Goal: Register for event/course

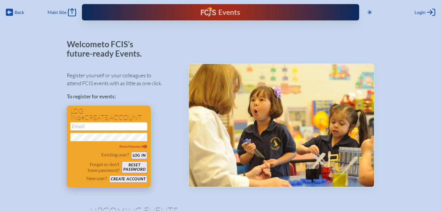
type input "[EMAIL_ADDRESS][DOMAIN_NAME]"
drag, startPoint x: 141, startPoint y: 151, endPoint x: 146, endPoint y: 151, distance: 4.5
click at [141, 151] on div "Existing user? Log in" at bounding box center [108, 154] width 77 height 7
click at [134, 156] on button "Log in" at bounding box center [139, 154] width 16 height 7
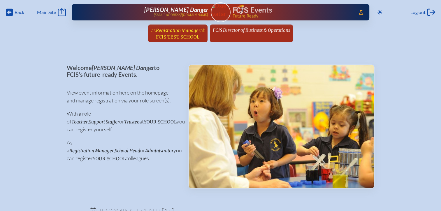
click at [200, 31] on span "at" at bounding box center [202, 30] width 4 height 6
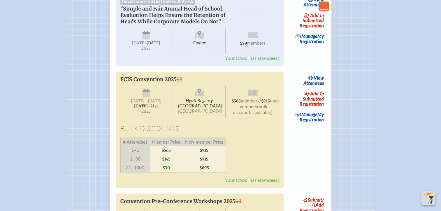
scroll to position [961, 0]
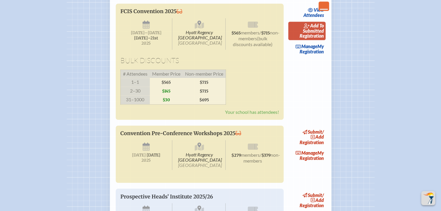
click at [318, 33] on span "add to submitted" at bounding box center [313, 28] width 21 height 11
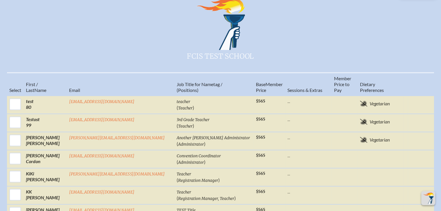
scroll to position [262, 0]
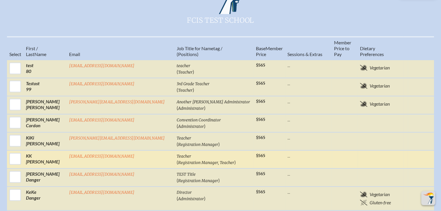
click at [22, 151] on input "checkbox" at bounding box center [15, 158] width 15 height 15
checkbox input "true"
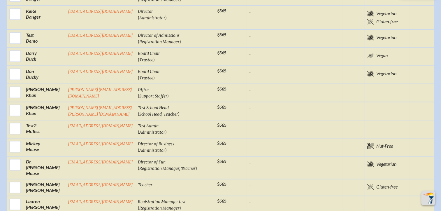
scroll to position [815, 0]
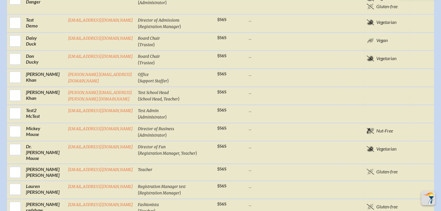
checkbox input "true"
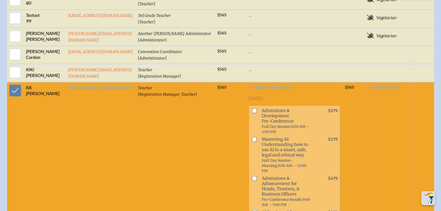
scroll to position [320, 0]
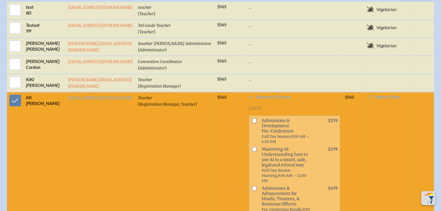
click at [252, 118] on input "checkbox" at bounding box center [254, 120] width 5 height 5
checkbox input "true"
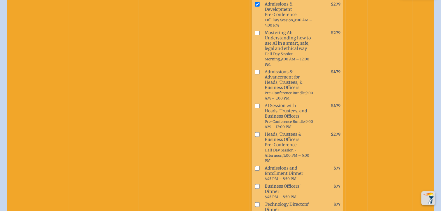
scroll to position [437, 0]
click at [255, 202] on input "checkbox" at bounding box center [257, 204] width 5 height 5
checkbox input "true"
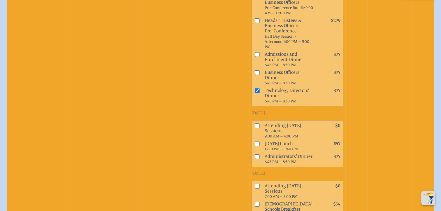
scroll to position [553, 0]
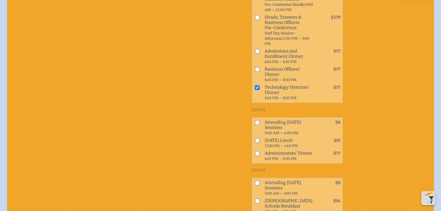
click at [255, 120] on input "checkbox" at bounding box center [257, 122] width 5 height 5
checkbox input "true"
click at [255, 138] on input "checkbox" at bounding box center [257, 140] width 5 height 5
checkbox input "true"
click at [252, 179] on li "Attending [DATE] Sessions 7:00 AM – 3:00 PM $0" at bounding box center [297, 188] width 91 height 18
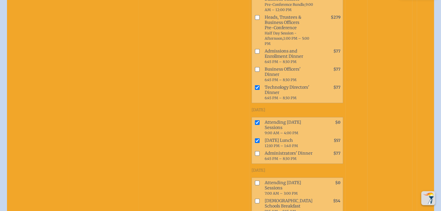
click at [255, 198] on input "checkbox" at bounding box center [257, 200] width 5 height 5
checkbox input "true"
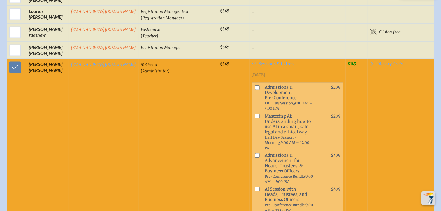
scroll to position [961, 0]
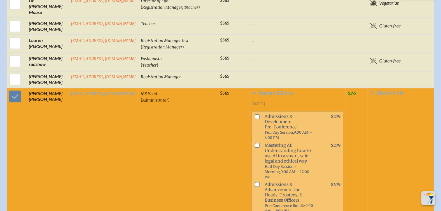
click at [255, 181] on input "checkbox" at bounding box center [257, 183] width 5 height 5
checkbox input "true"
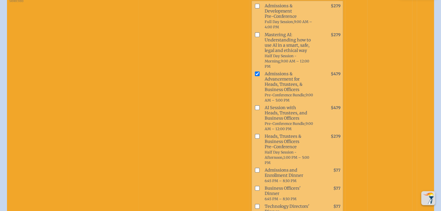
scroll to position [1107, 0]
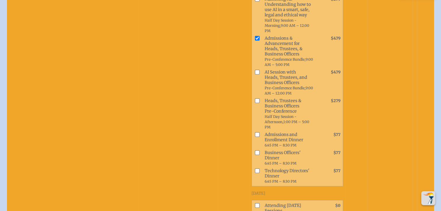
checkbox input "true"
click at [255, 203] on input "checkbox" at bounding box center [257, 205] width 5 height 5
checkbox input "true"
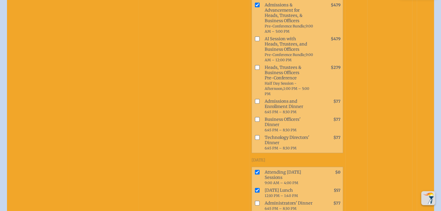
scroll to position [1165, 0]
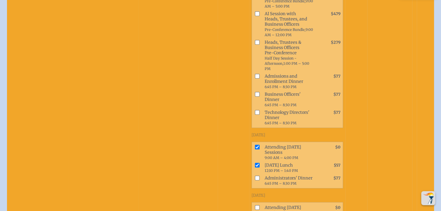
click at [255, 205] on input "checkbox" at bounding box center [257, 207] width 5 height 5
checkbox input "true"
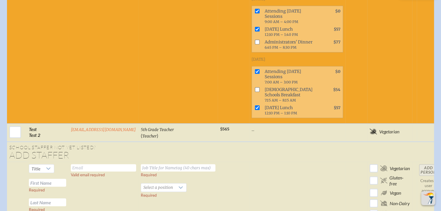
scroll to position [1311, 0]
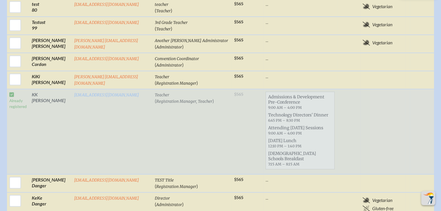
scroll to position [290, 0]
